Goal: Communication & Community: Answer question/provide support

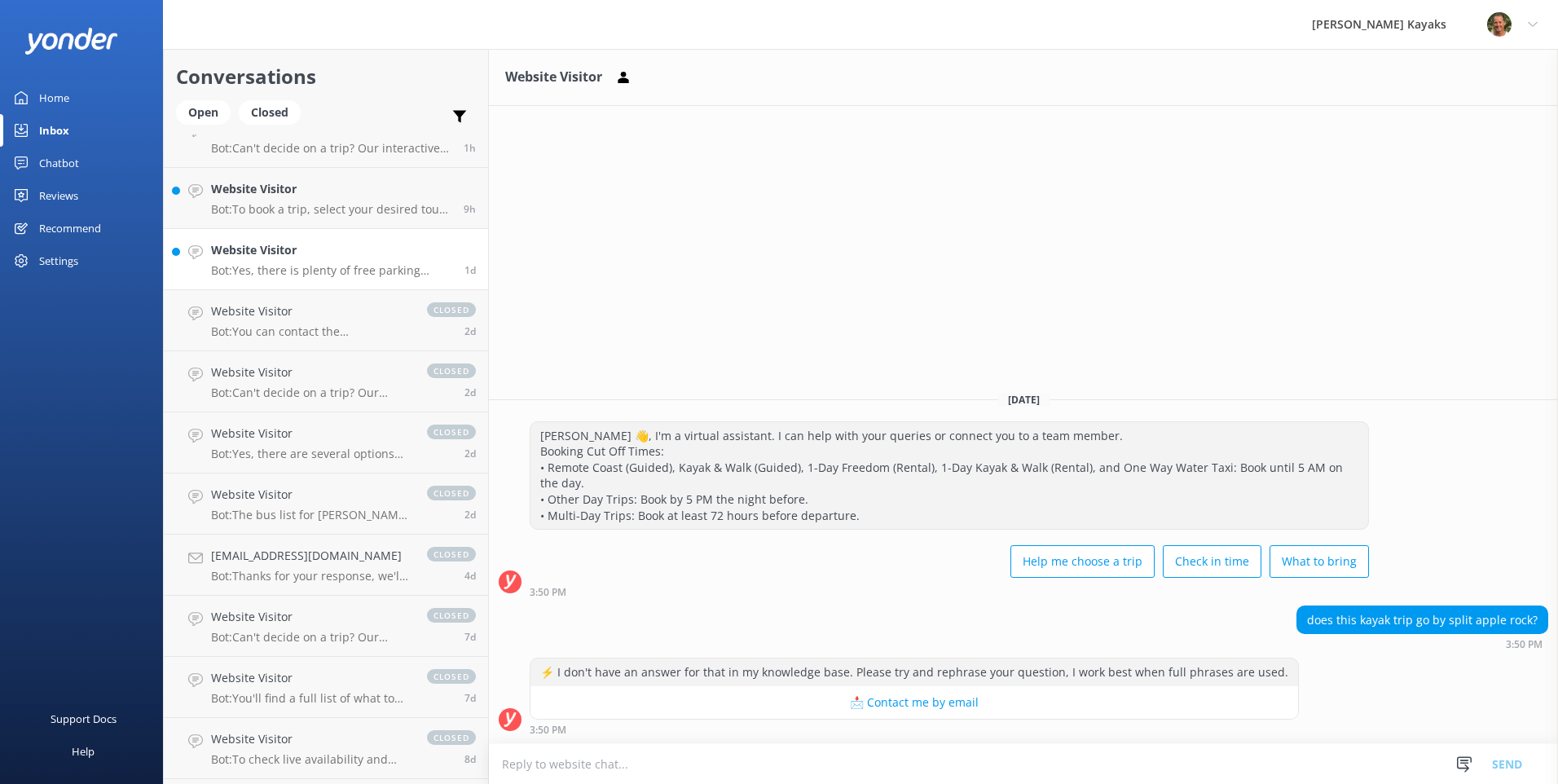
scroll to position [68, 0]
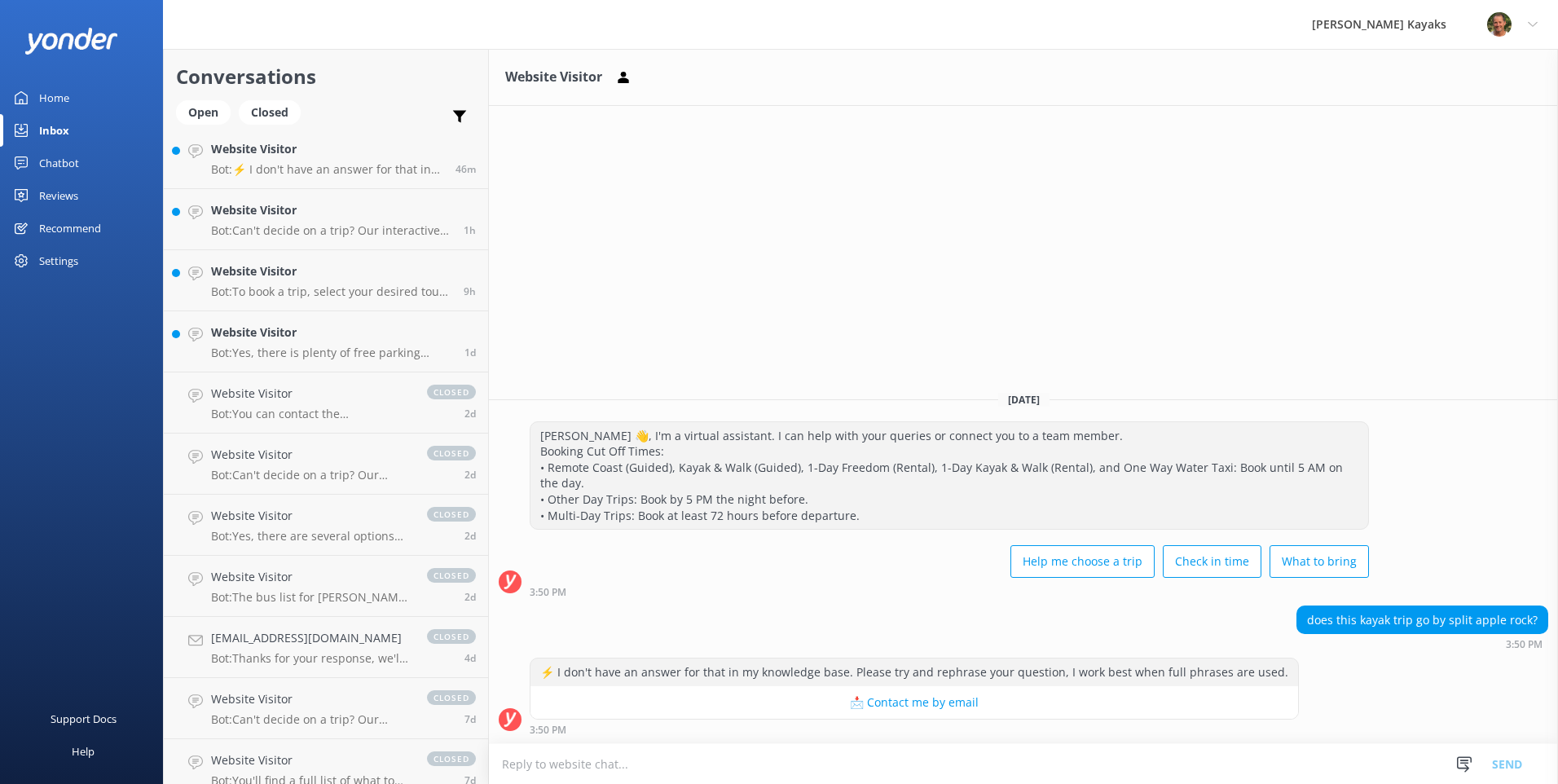
click at [118, 128] on link "Inbox" at bounding box center [81, 130] width 163 height 33
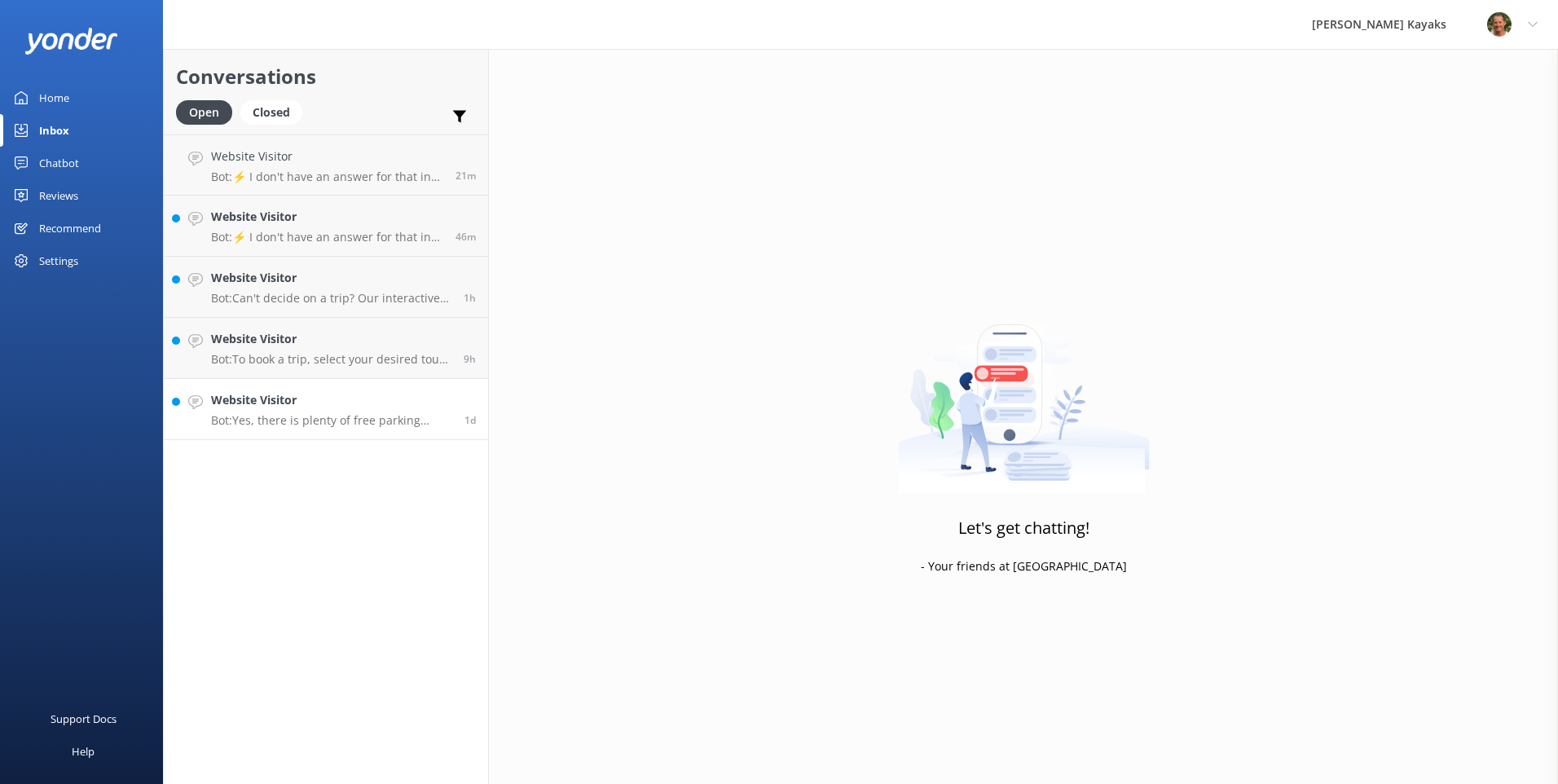
click at [335, 422] on p "Bot: Yes, there is plenty of free parking available at our base, including spac…" at bounding box center [331, 419] width 241 height 14
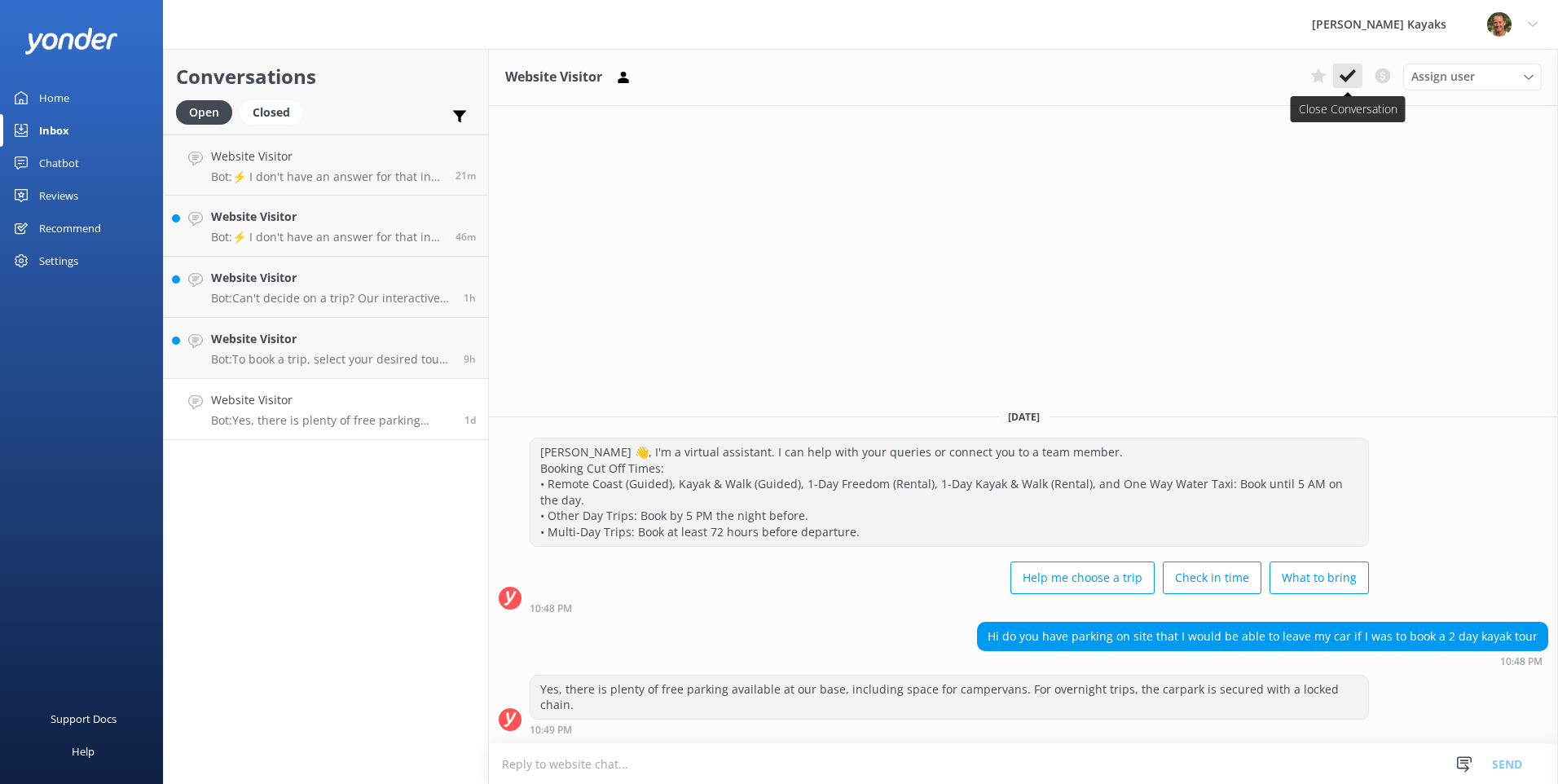
click at [1349, 77] on use at bounding box center [1347, 76] width 16 height 13
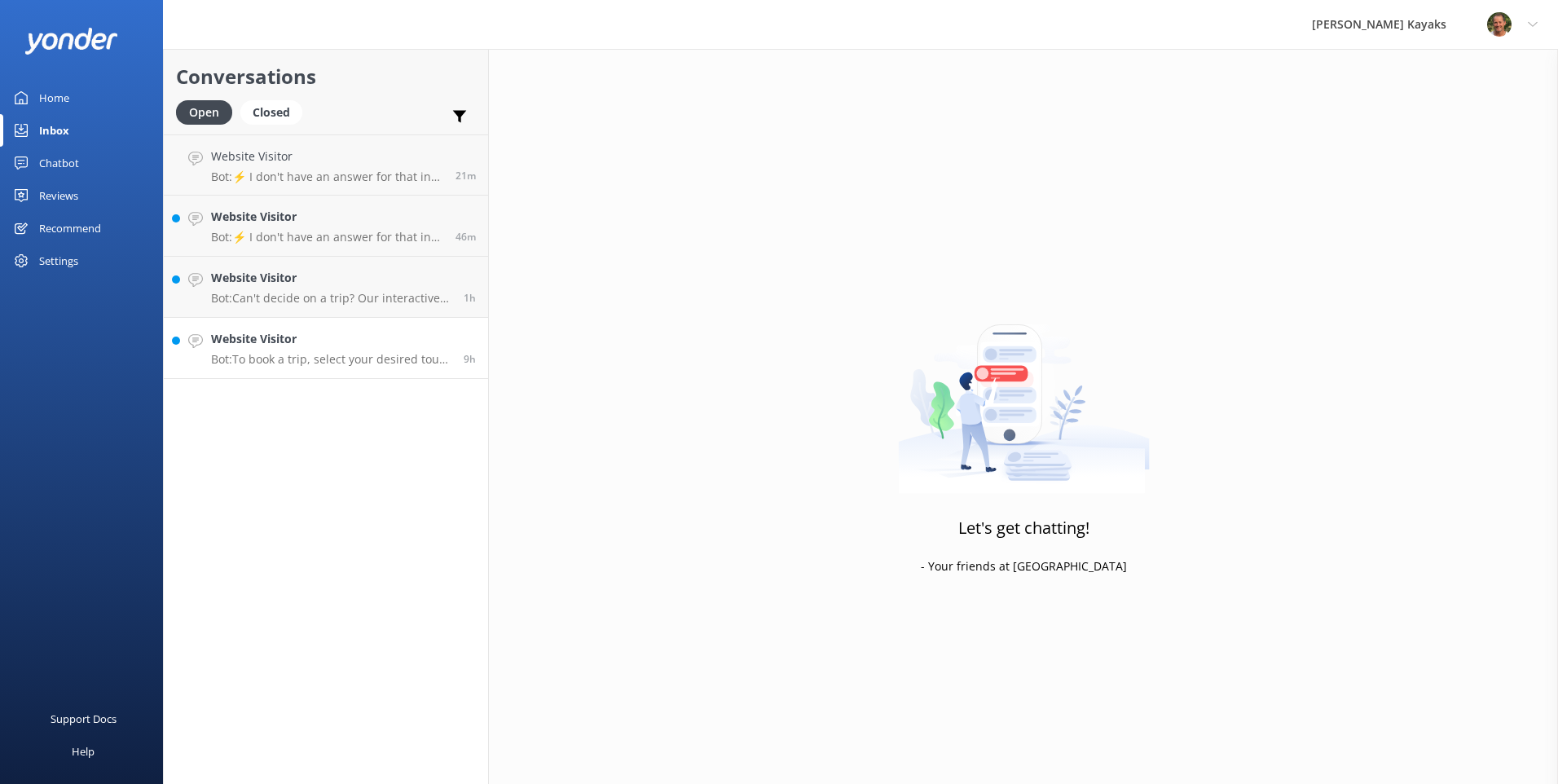
click at [352, 344] on h4 "Website Visitor" at bounding box center [330, 339] width 240 height 18
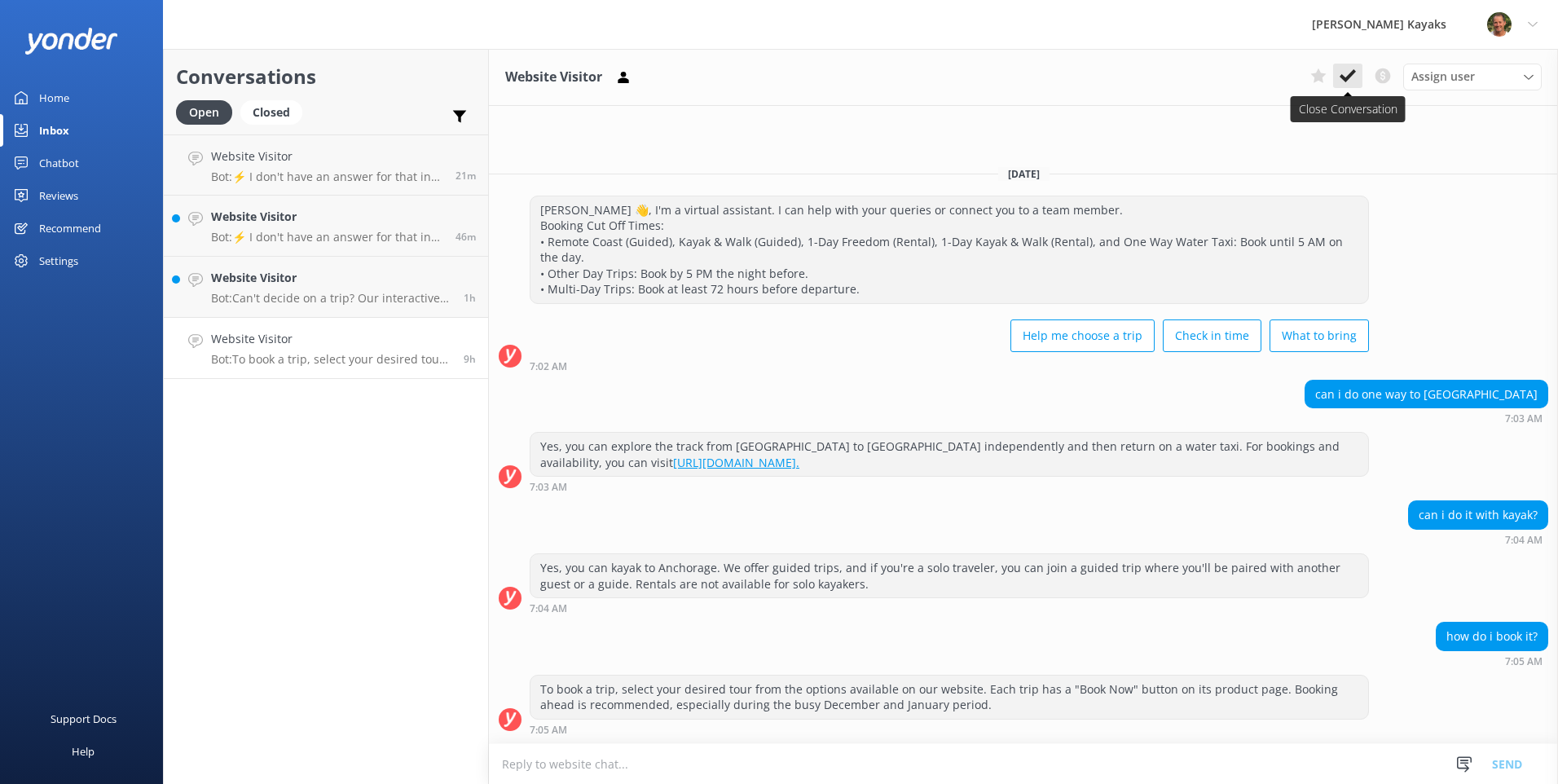
click at [1344, 78] on use at bounding box center [1347, 76] width 16 height 13
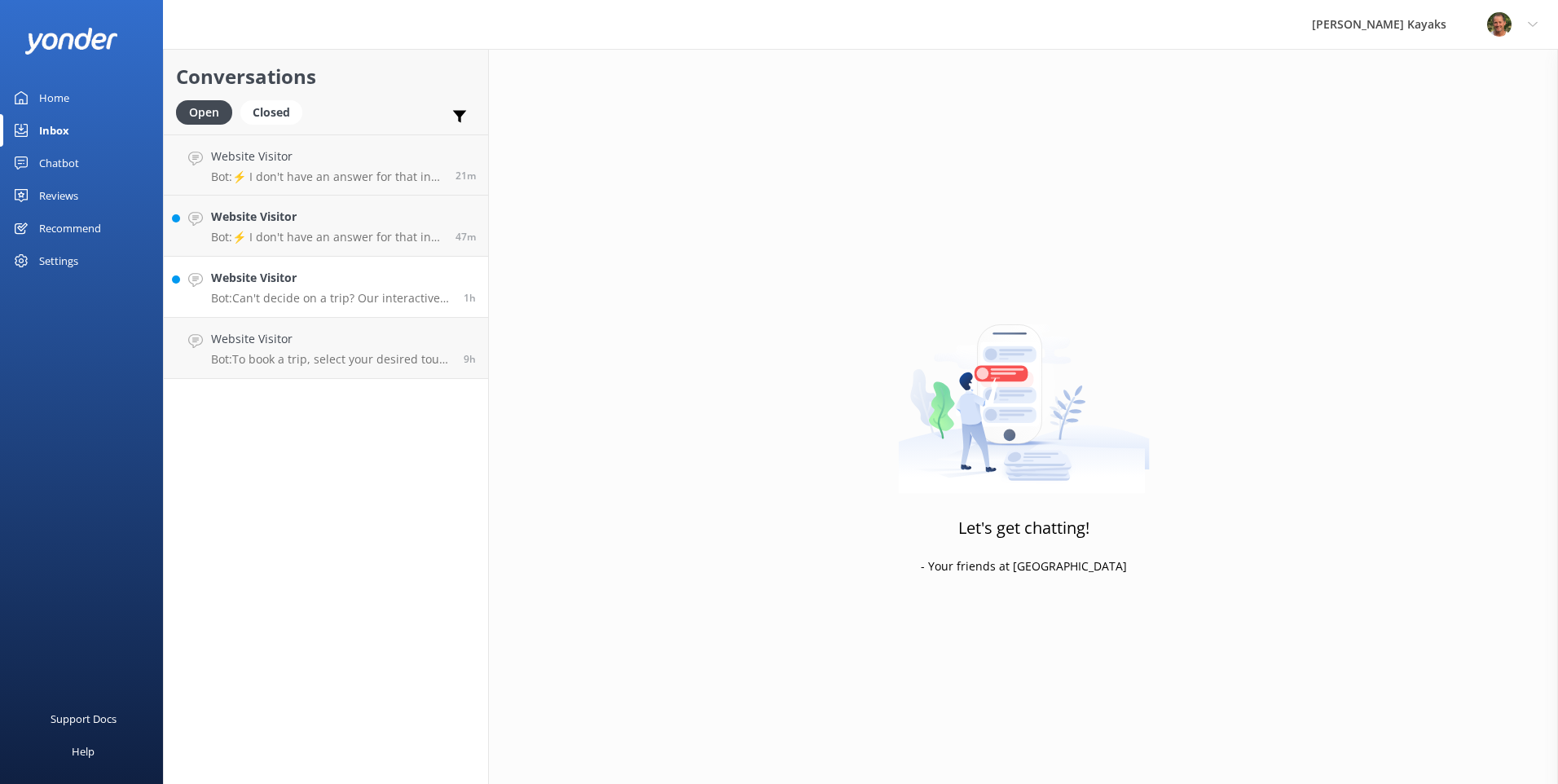
click at [309, 301] on p "Bot: Can't decide on a trip? Our interactive quiz can help recommend a great tr…" at bounding box center [330, 298] width 240 height 14
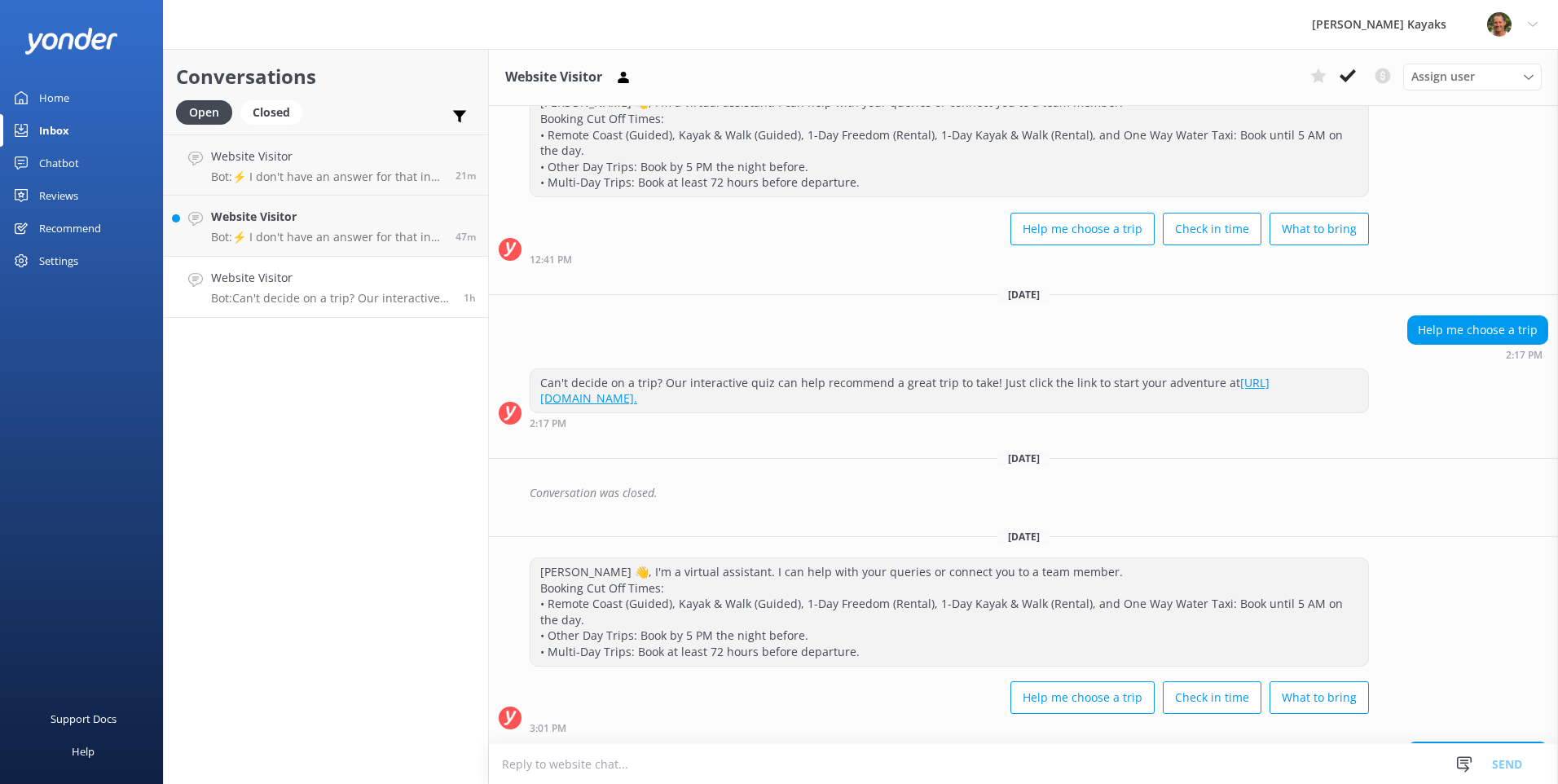
scroll to position [2124, 0]
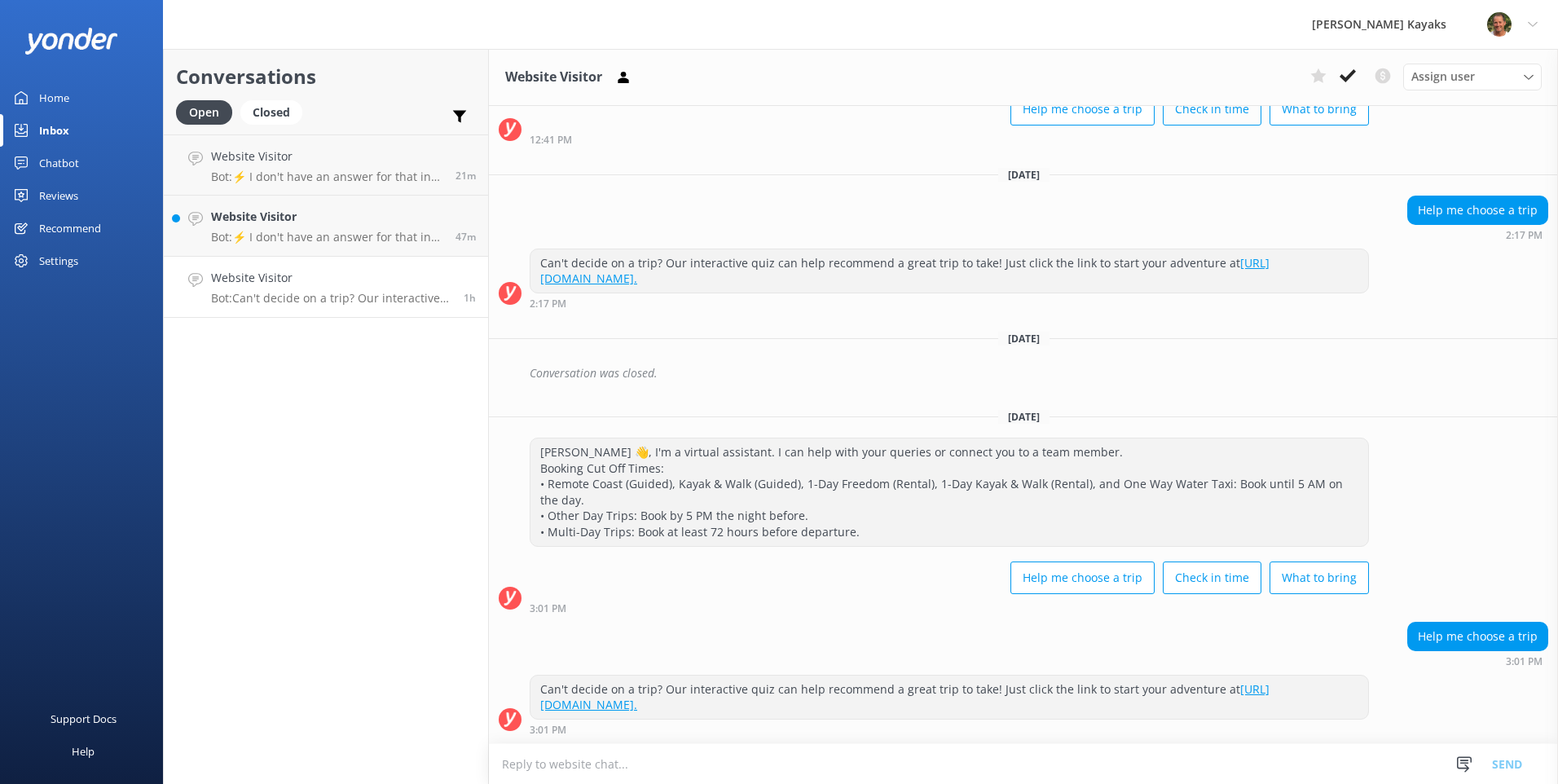
click at [1343, 79] on use at bounding box center [1347, 76] width 16 height 13
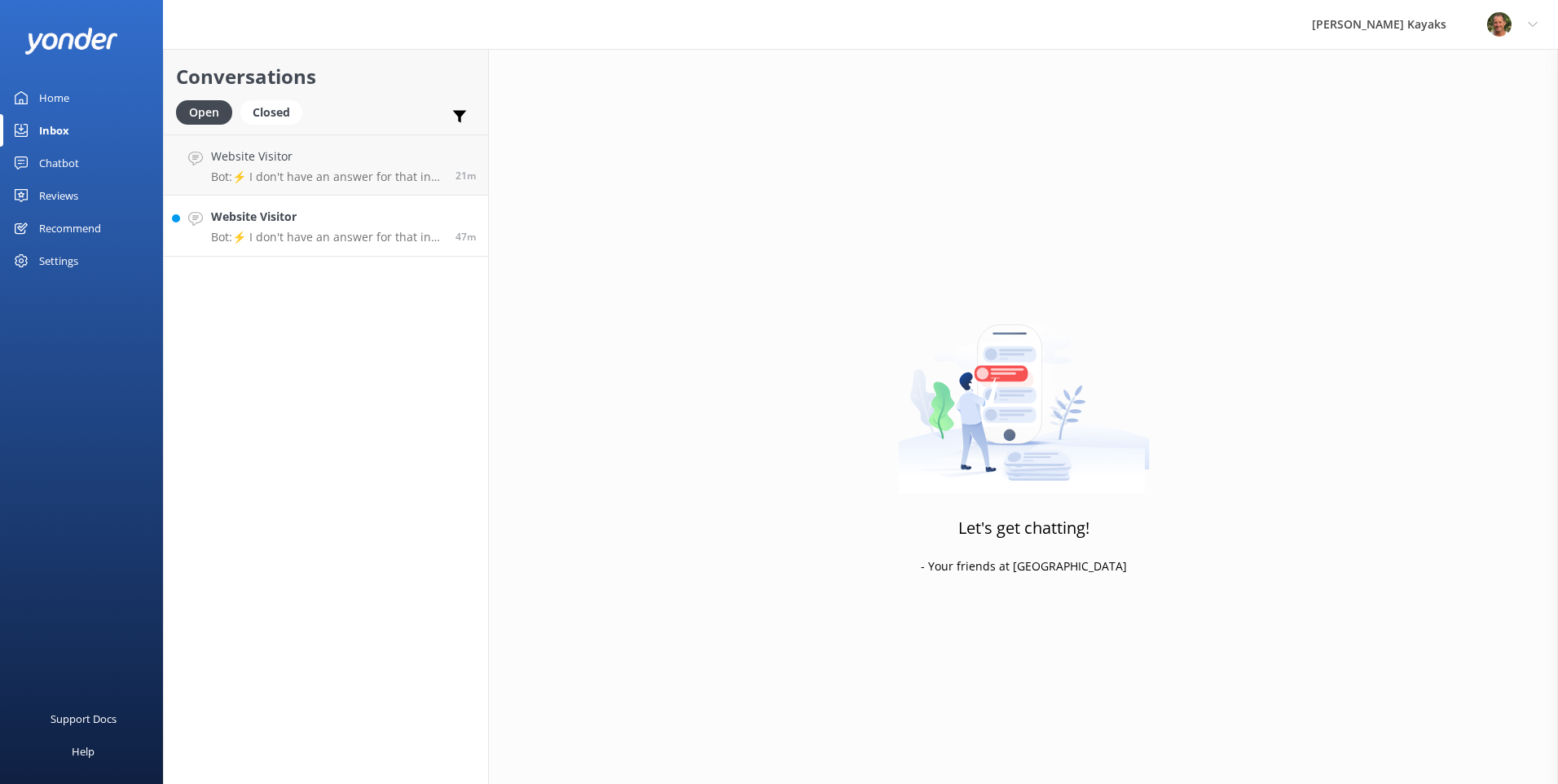
click at [350, 228] on div "Website Visitor Bot: ⚡ I don't have an answer for that in my knowledge base. Pl…" at bounding box center [327, 225] width 233 height 35
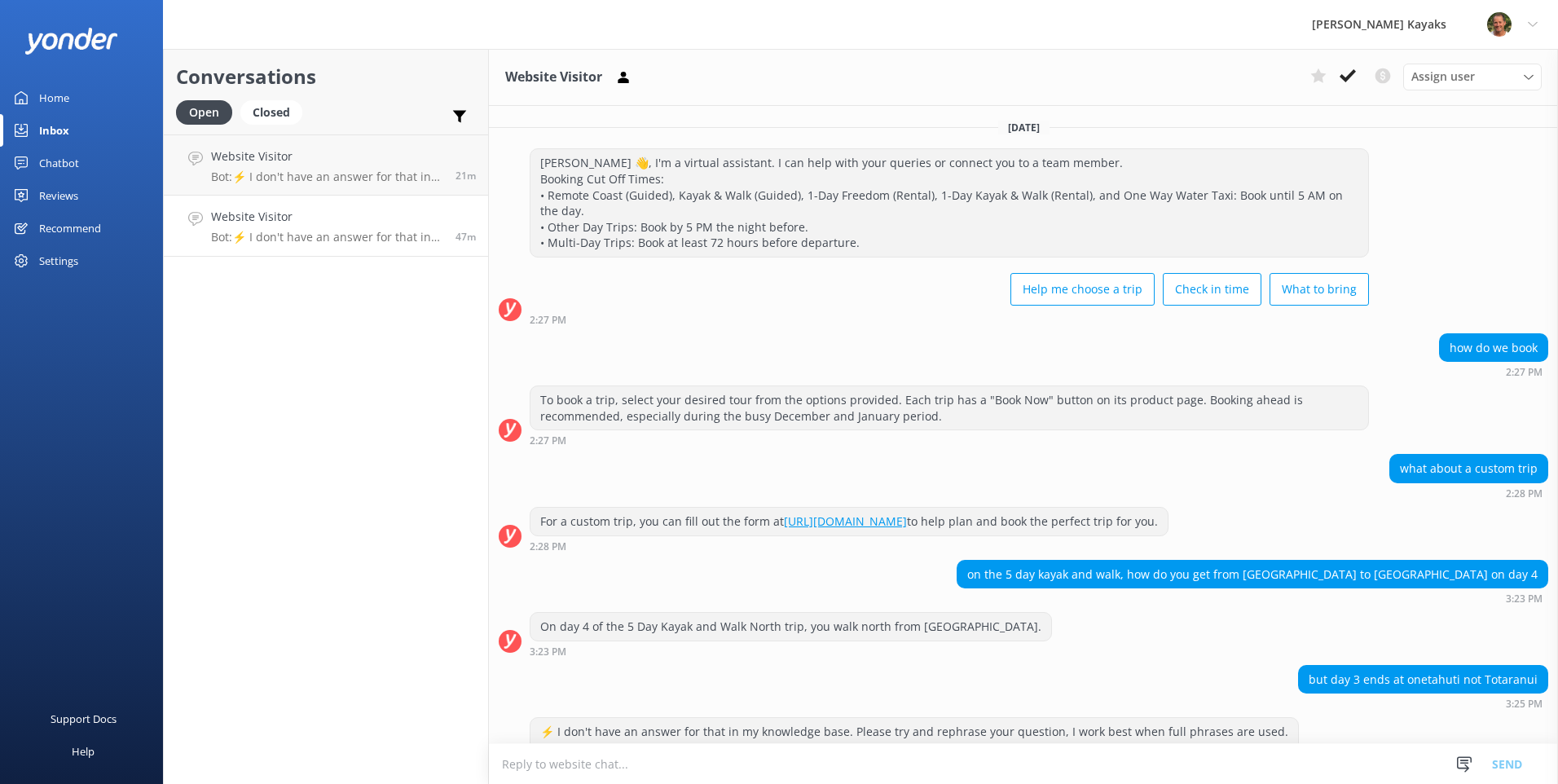
scroll to position [59, 0]
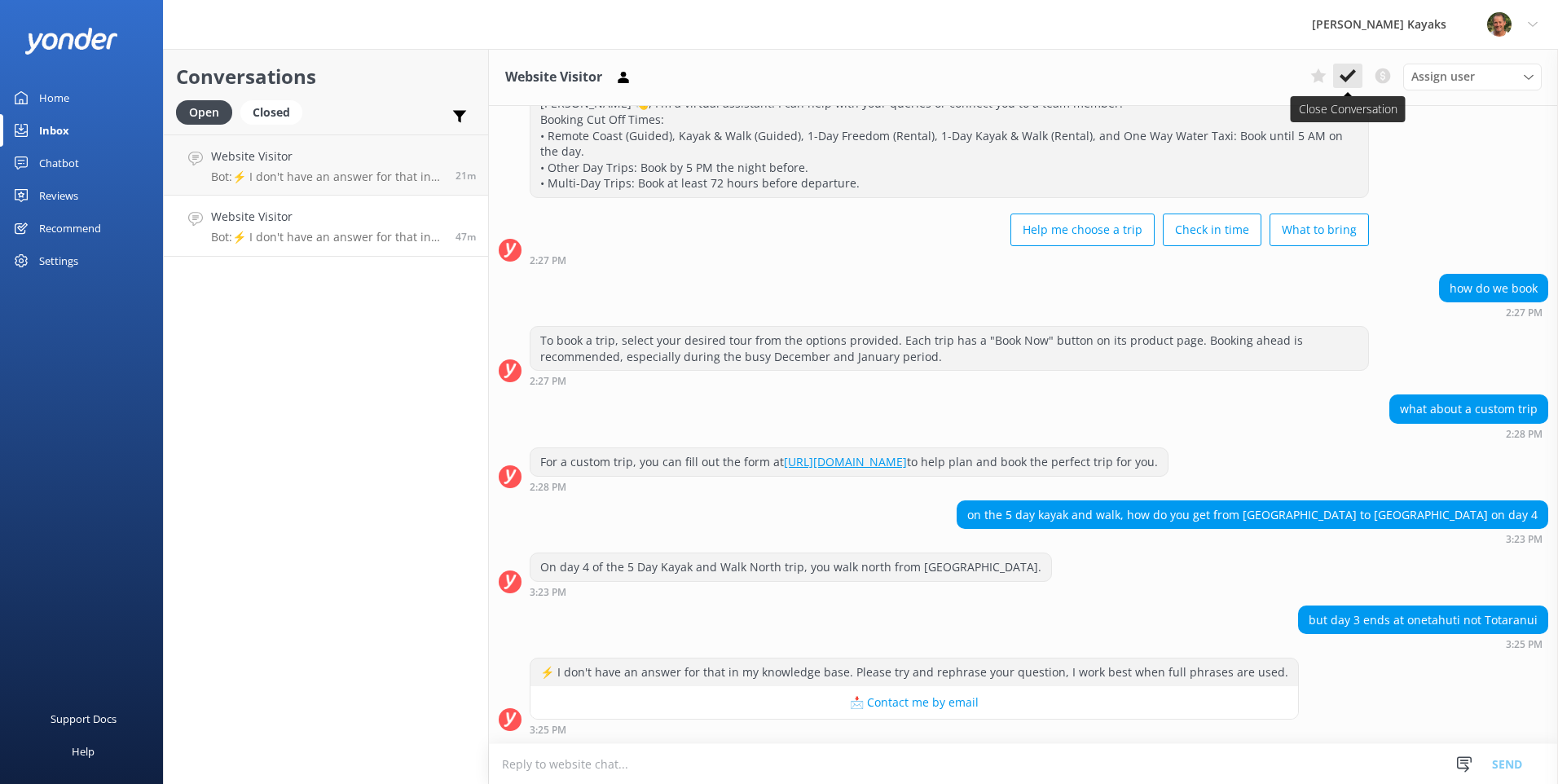
click at [1351, 75] on use at bounding box center [1347, 76] width 16 height 13
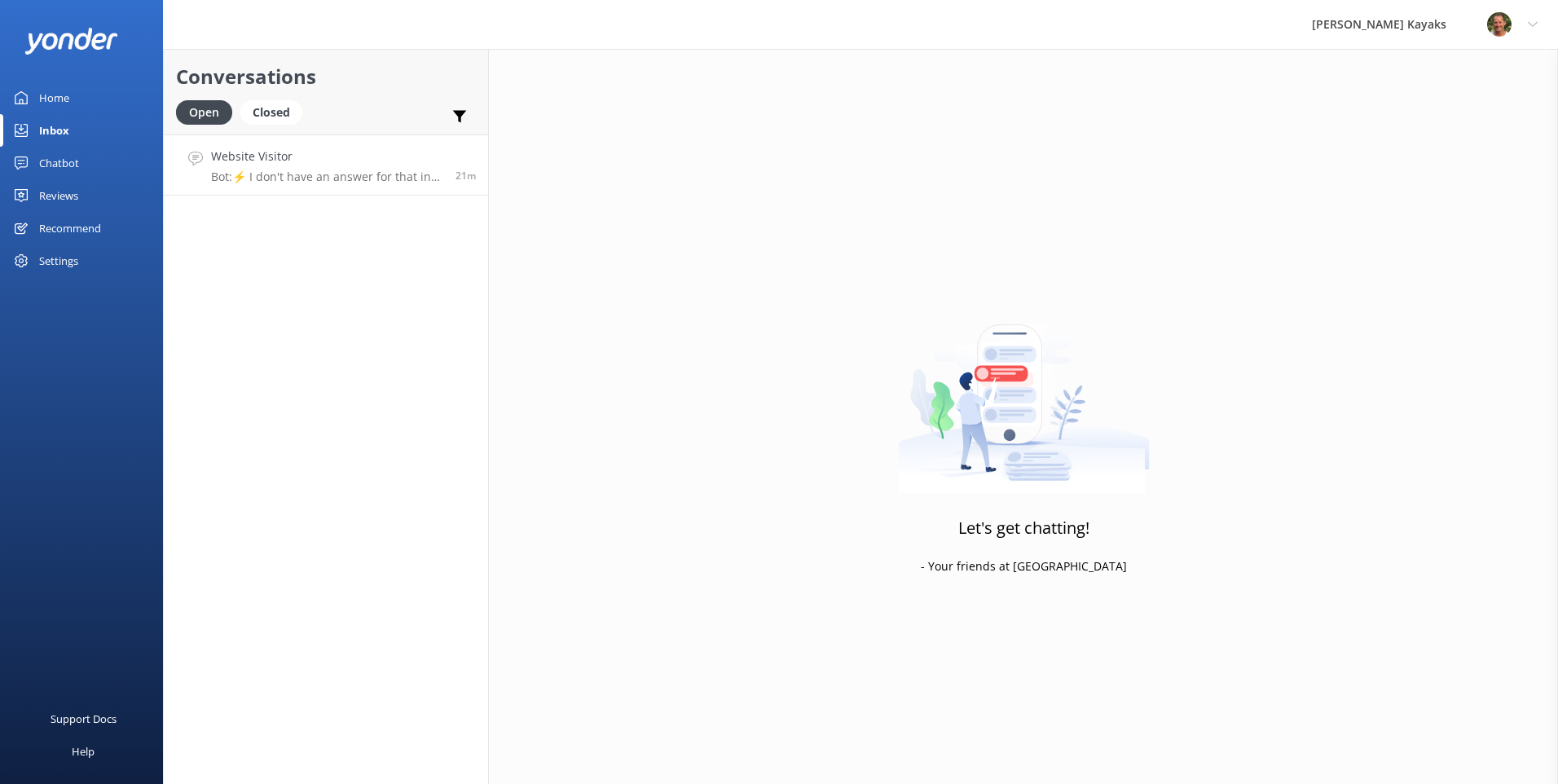
drag, startPoint x: 302, startPoint y: 175, endPoint x: 311, endPoint y: 174, distance: 9.1
click at [302, 175] on p "Bot: ⚡ I don't have an answer for that in my knowledge base. Please try and rep…" at bounding box center [327, 176] width 233 height 14
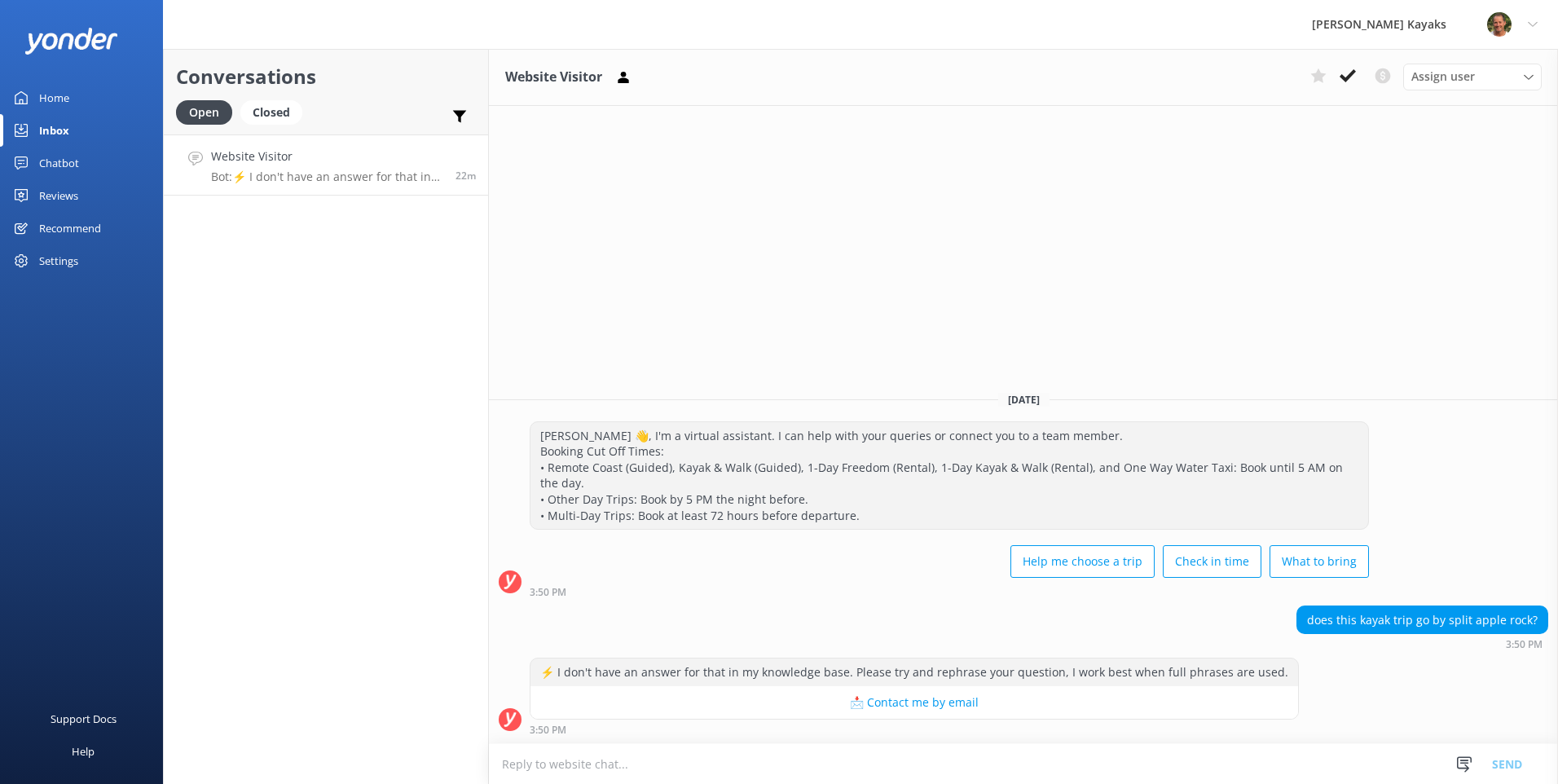
click at [1359, 78] on button at bounding box center [1347, 76] width 30 height 25
